Goal: Transaction & Acquisition: Purchase product/service

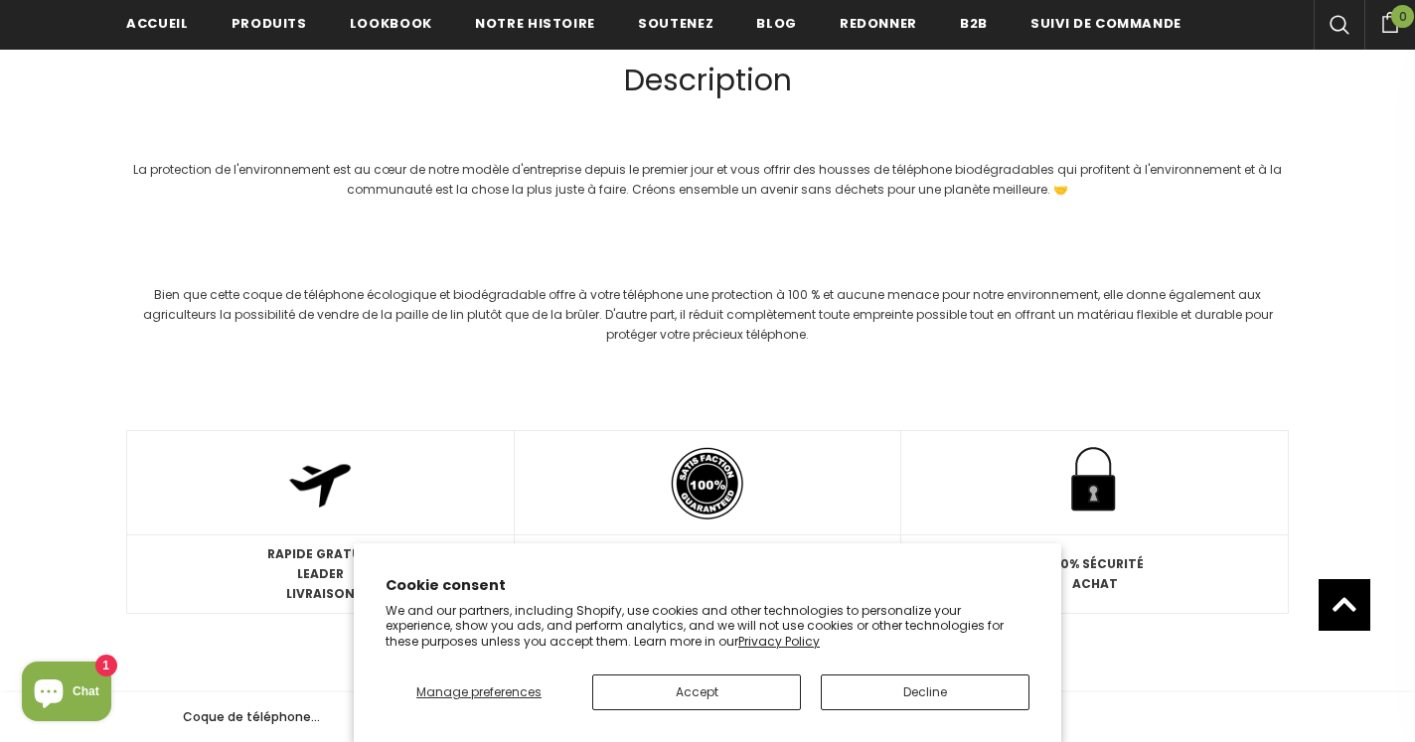
scroll to position [2227, 0]
